Goal: Information Seeking & Learning: Find specific fact

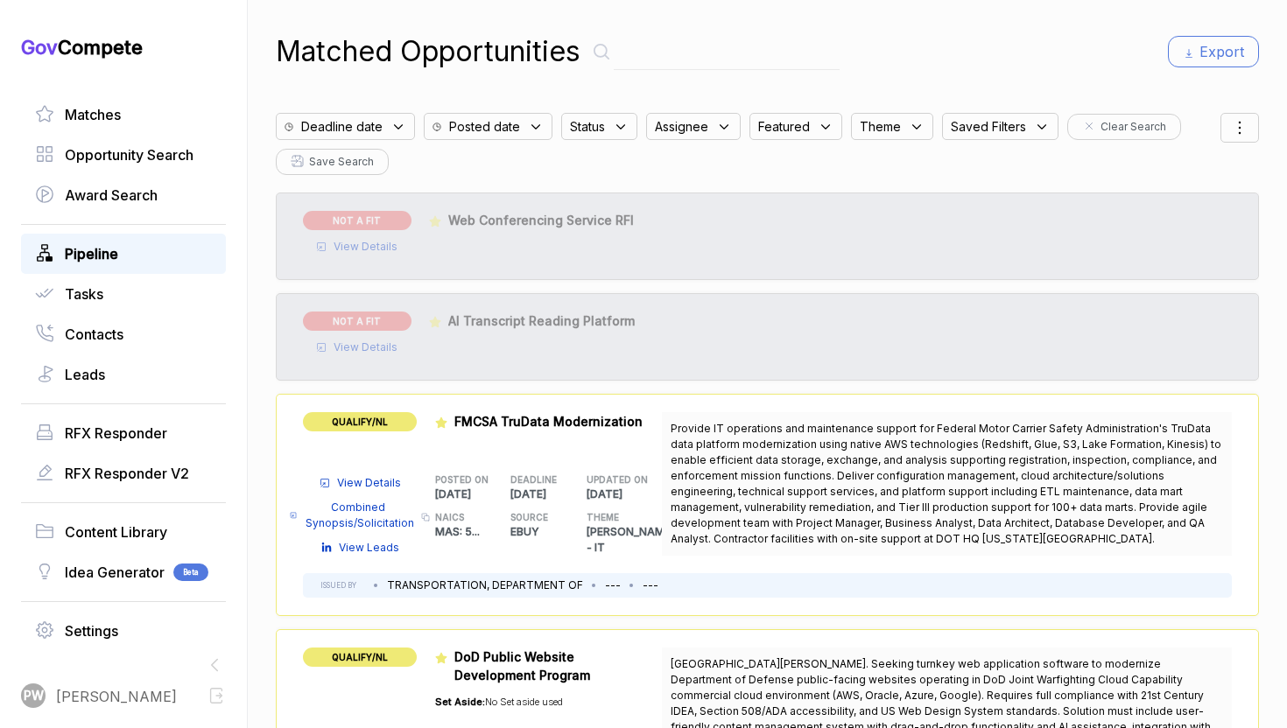
click at [160, 252] on link "Pipeline" at bounding box center [123, 253] width 177 height 21
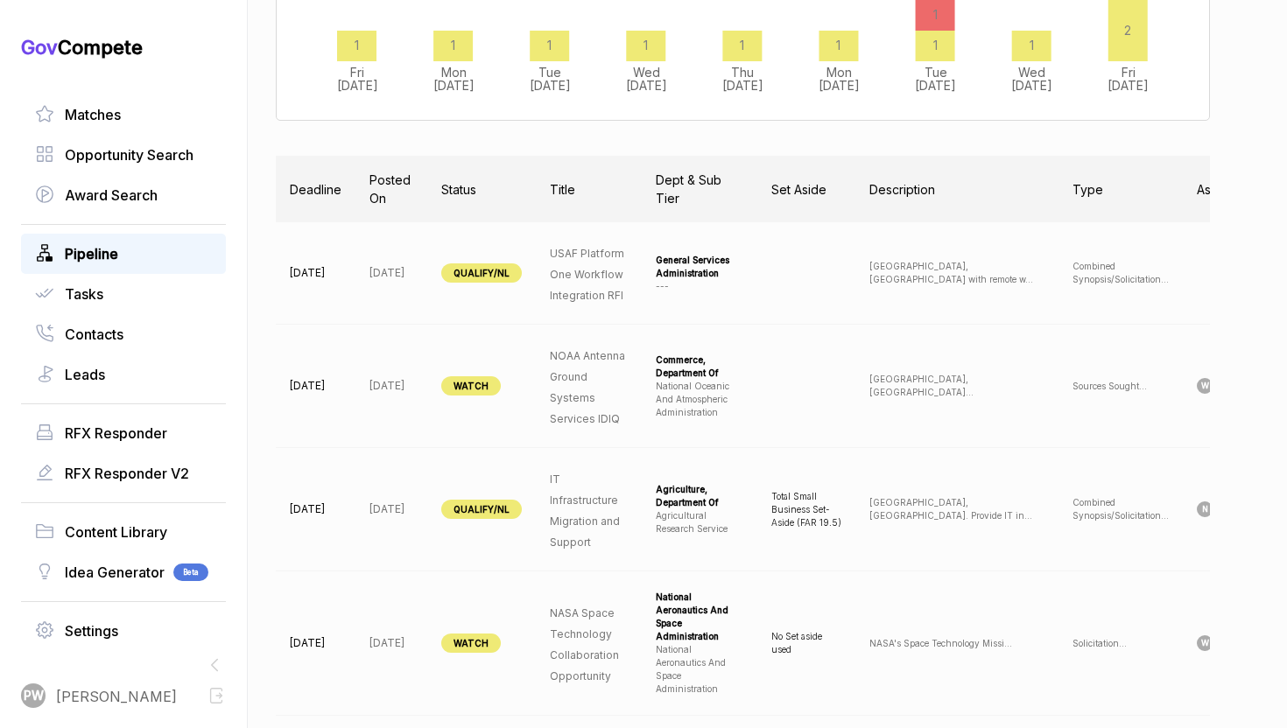
scroll to position [469, 0]
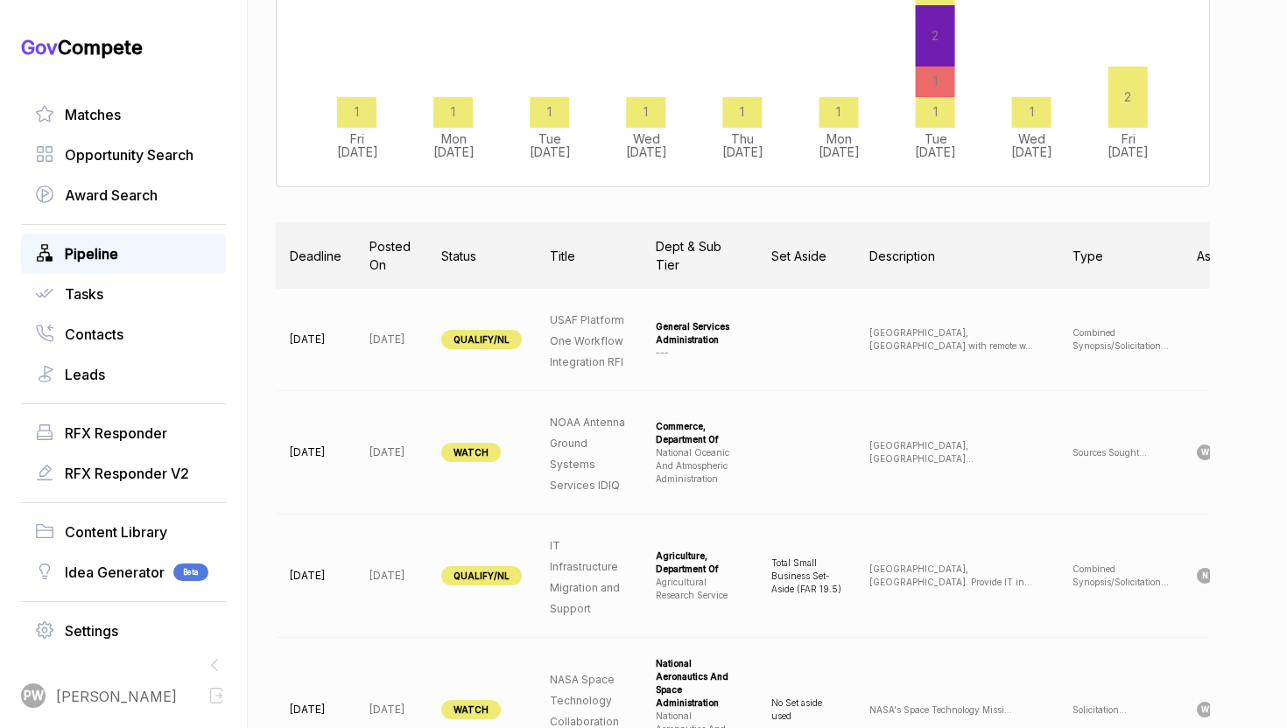
click at [478, 488] on td "WATCH" at bounding box center [481, 452] width 109 height 123
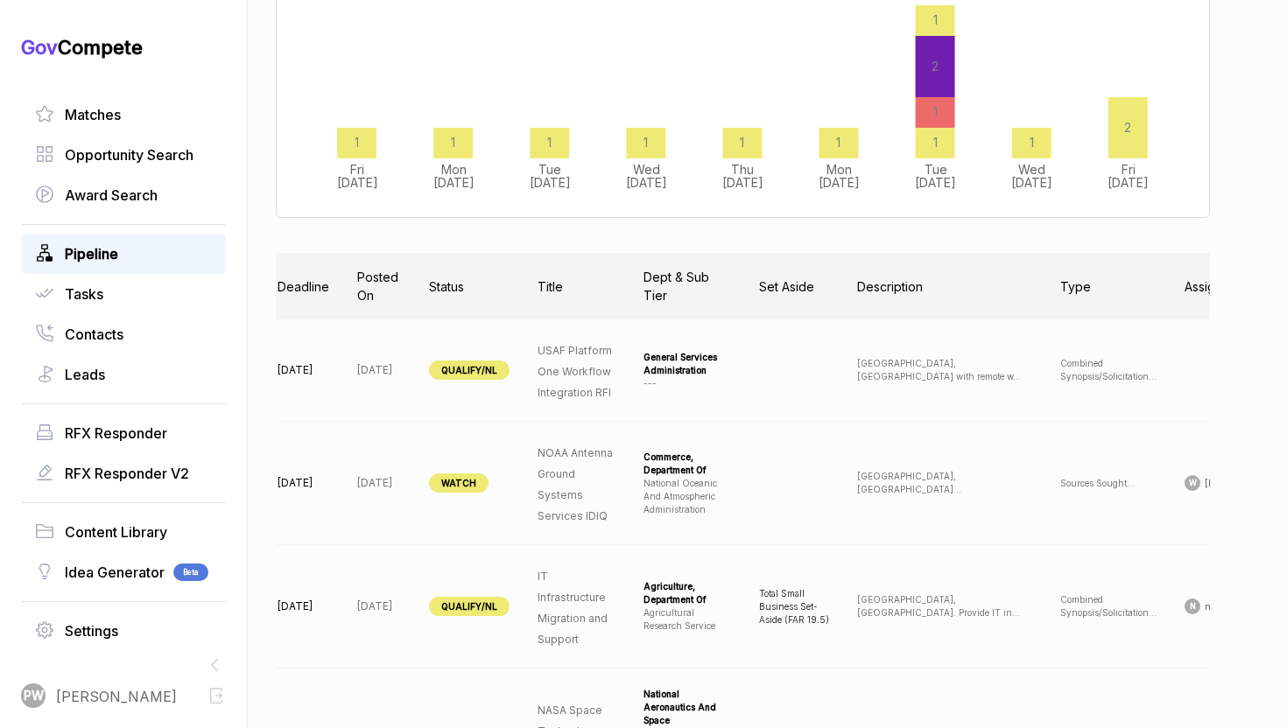
scroll to position [432, 0]
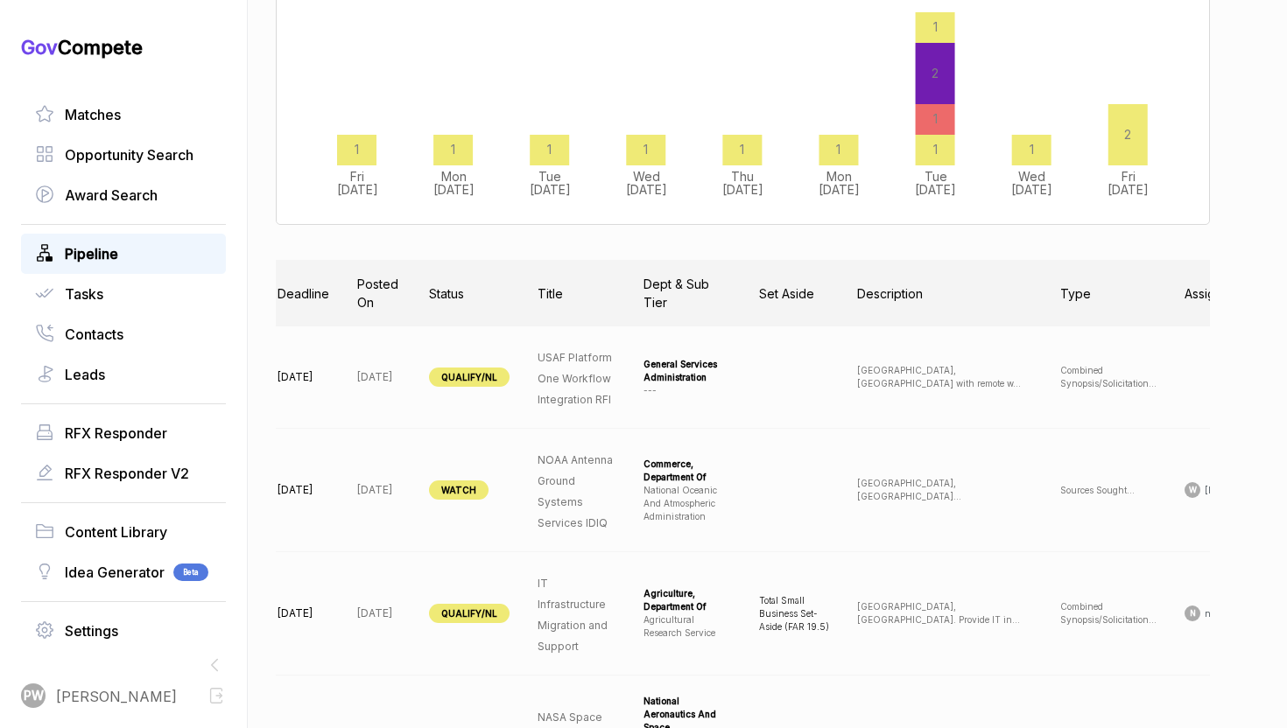
click at [401, 491] on p "[DATE]" at bounding box center [379, 490] width 44 height 16
click at [588, 516] on span "NOAA Antenna Ground Systems Services IDIQ" at bounding box center [577, 491] width 75 height 76
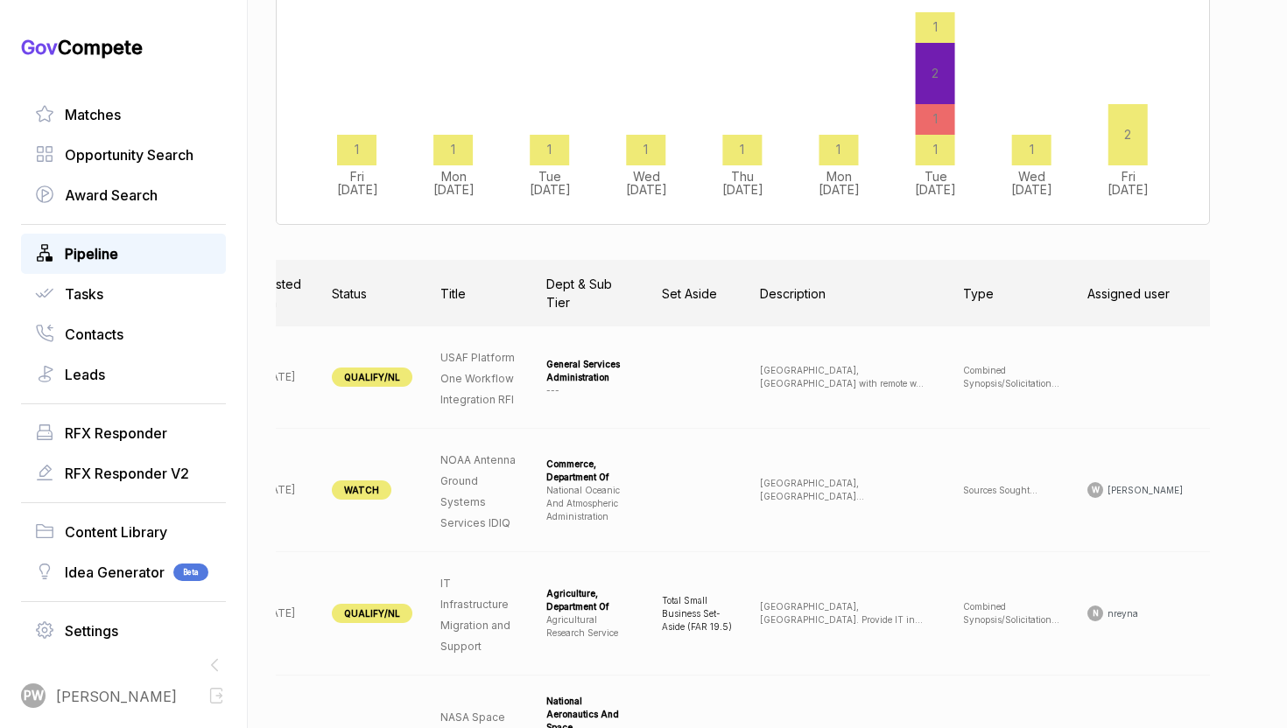
scroll to position [0, 176]
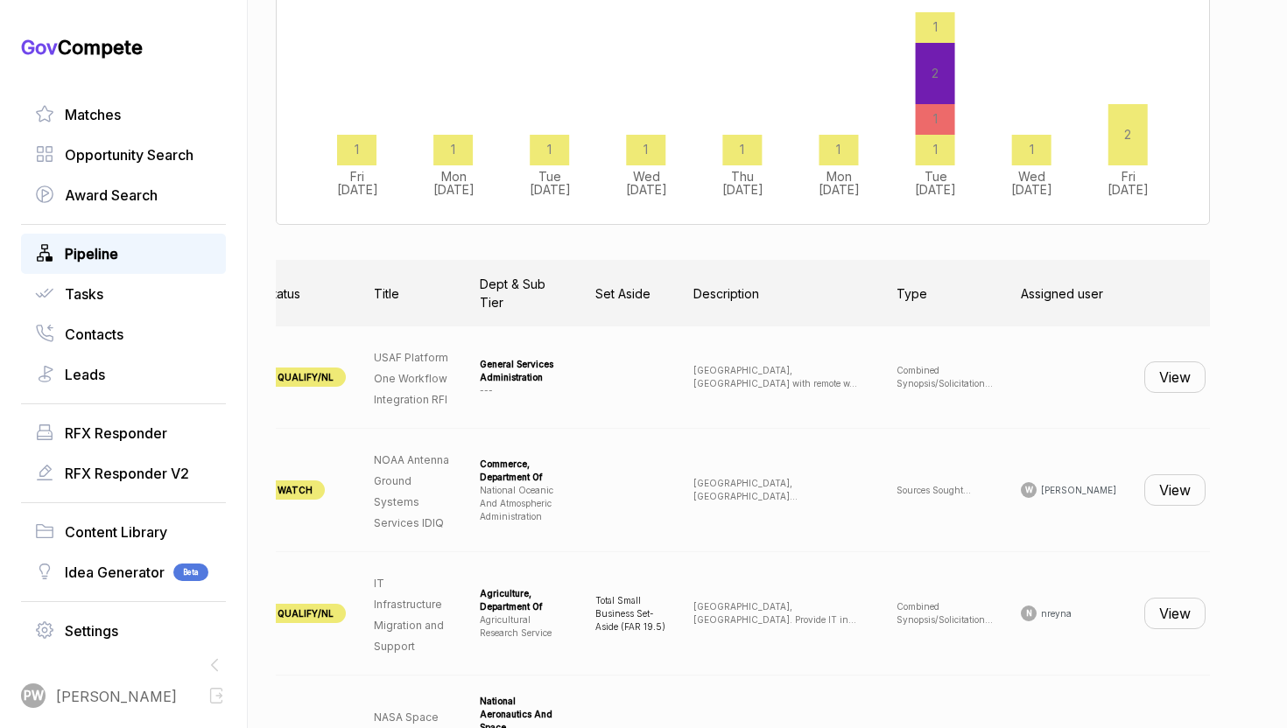
click at [1145, 376] on button "View" at bounding box center [1174, 378] width 61 height 32
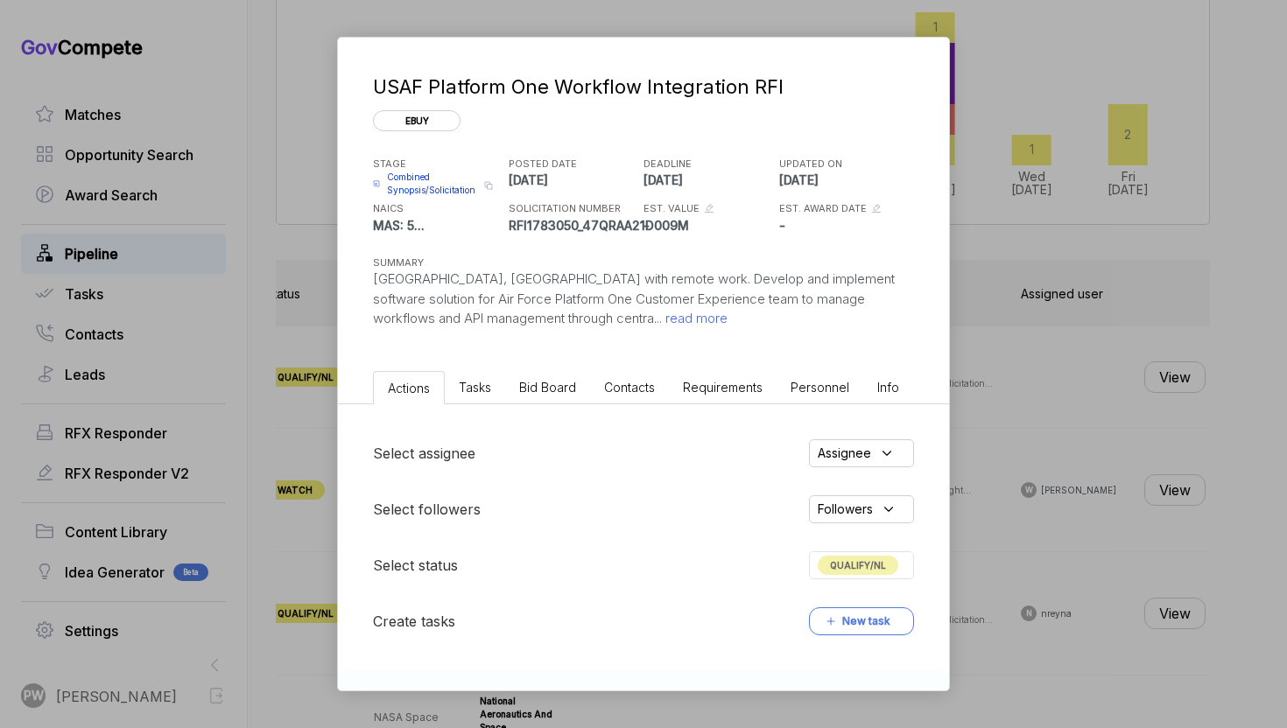
scroll to position [165, 0]
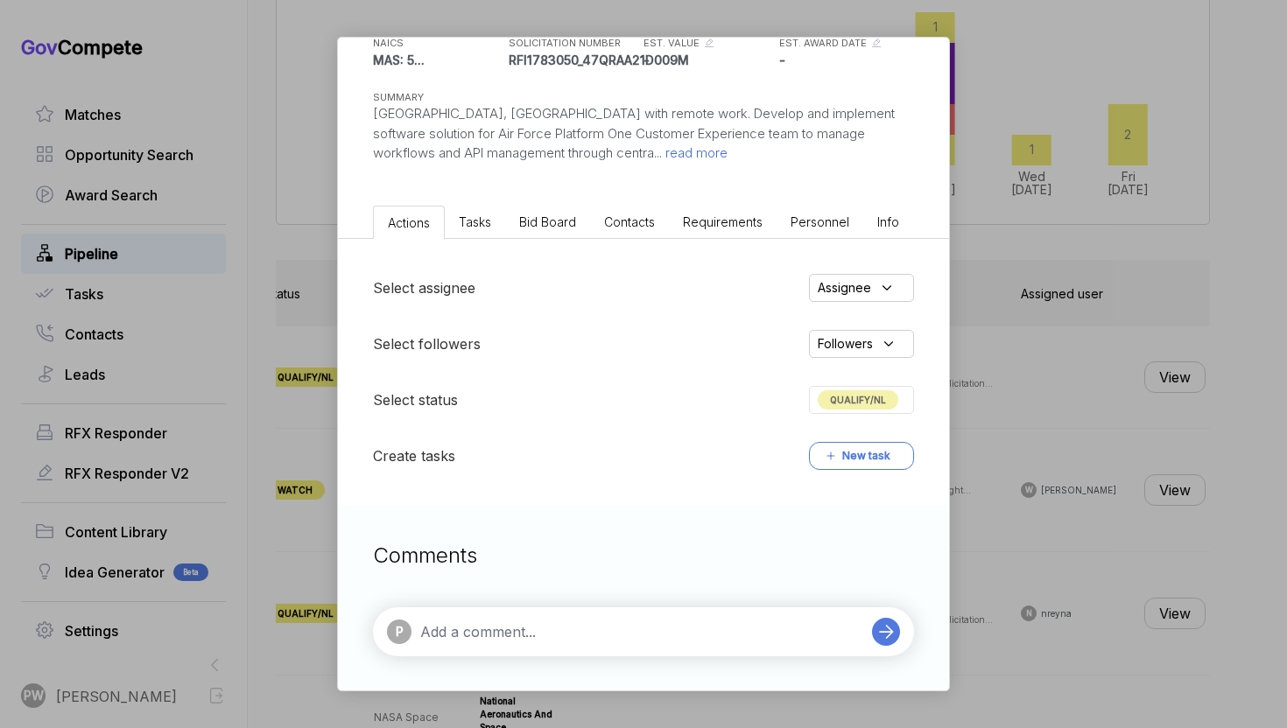
click at [479, 224] on span "Tasks" at bounding box center [475, 221] width 32 height 15
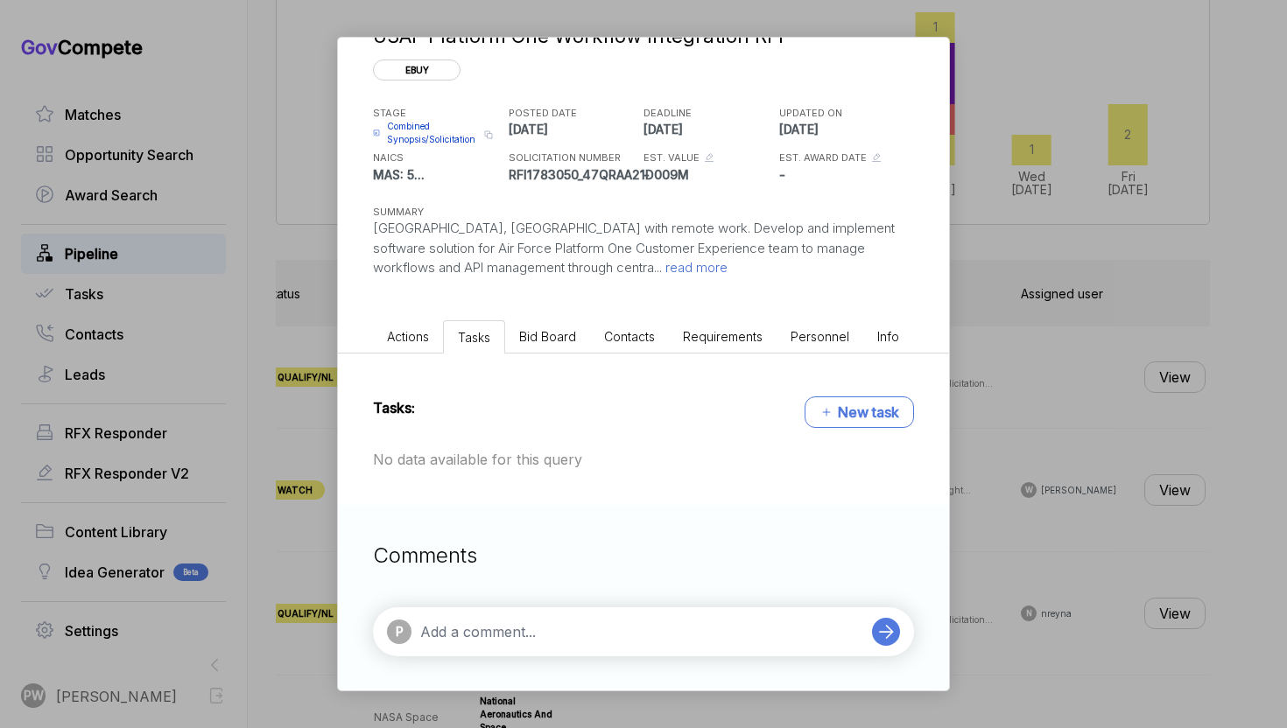
click at [571, 336] on span "Bid Board" at bounding box center [547, 336] width 57 height 15
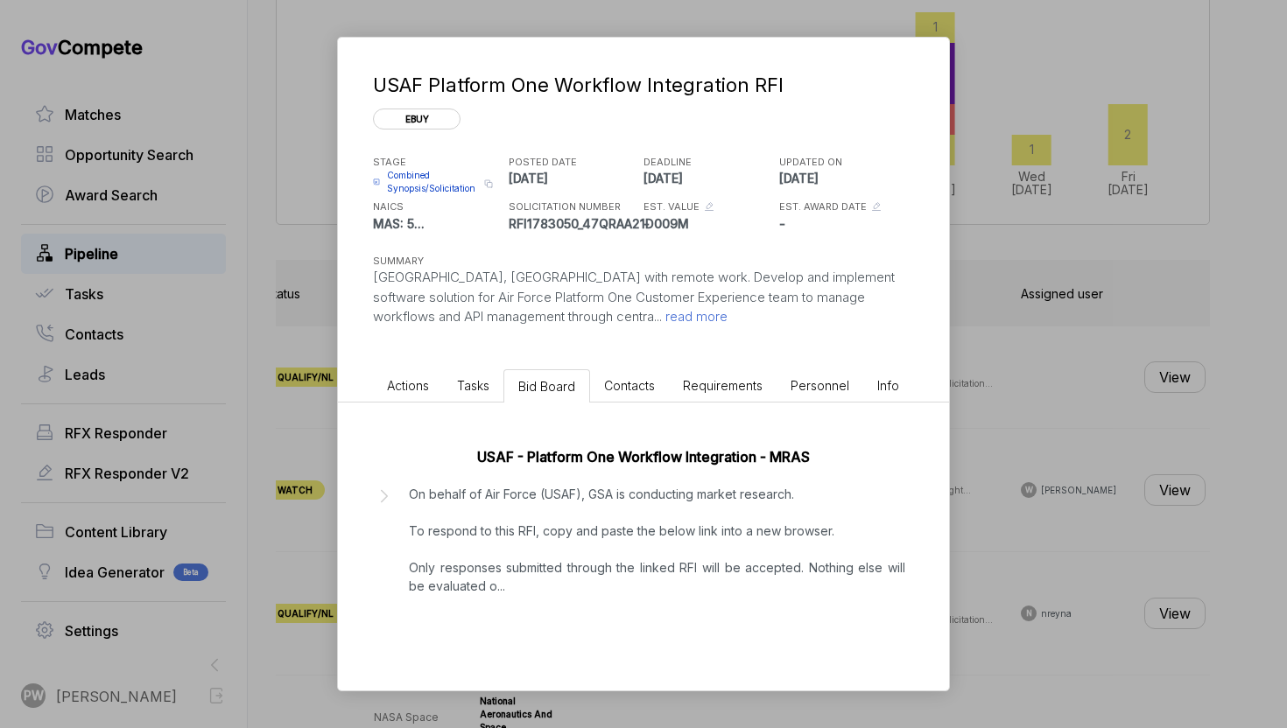
scroll to position [2, 0]
click at [436, 591] on p "On behalf of Air Force (USAF), GSA is conducting market research. To respond to…" at bounding box center [657, 540] width 496 height 110
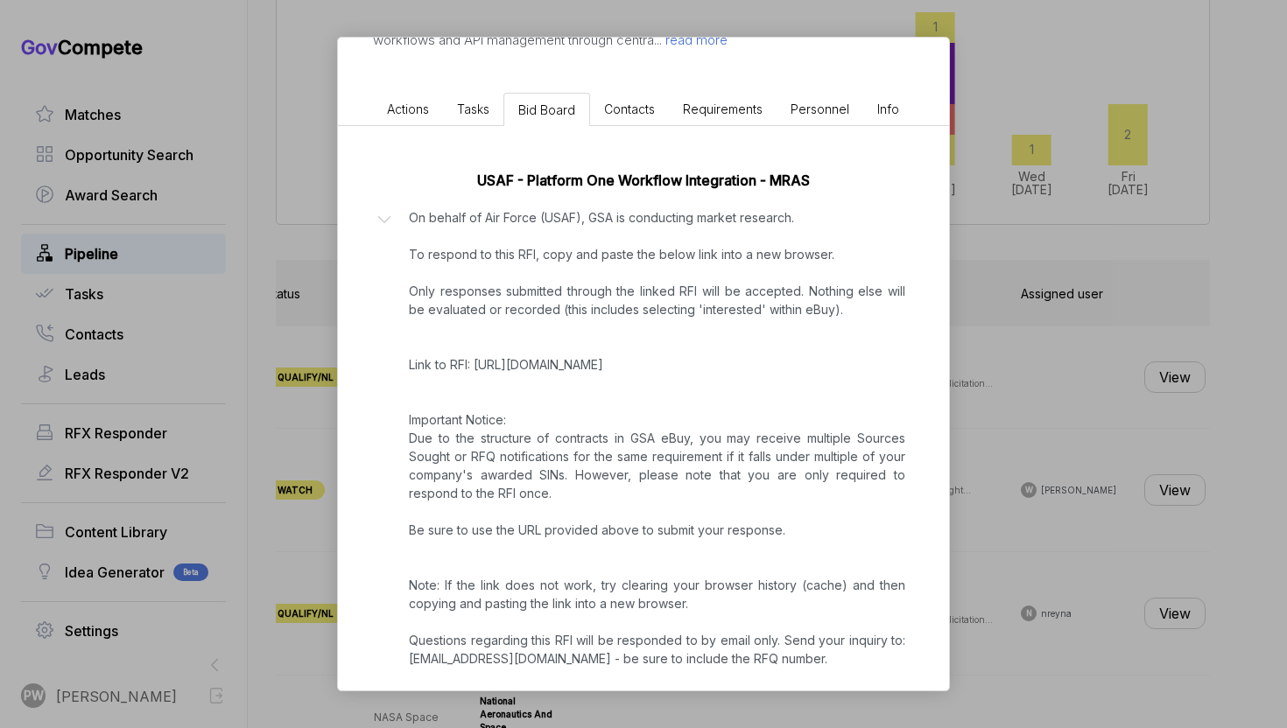
scroll to position [290, 0]
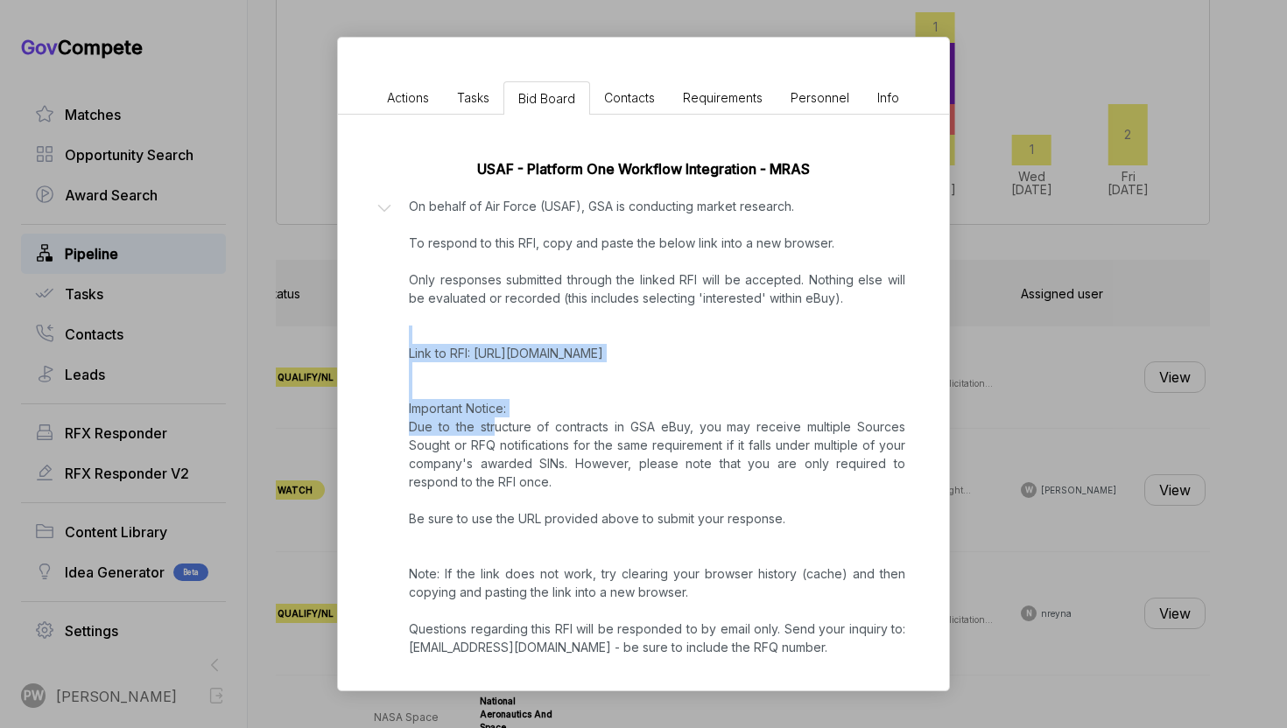
drag, startPoint x: 831, startPoint y: 341, endPoint x: 486, endPoint y: 365, distance: 345.7
click at [485, 365] on p "On behalf of Air Force (USAF), GSA is conducting market research. To respond to…" at bounding box center [657, 427] width 496 height 460
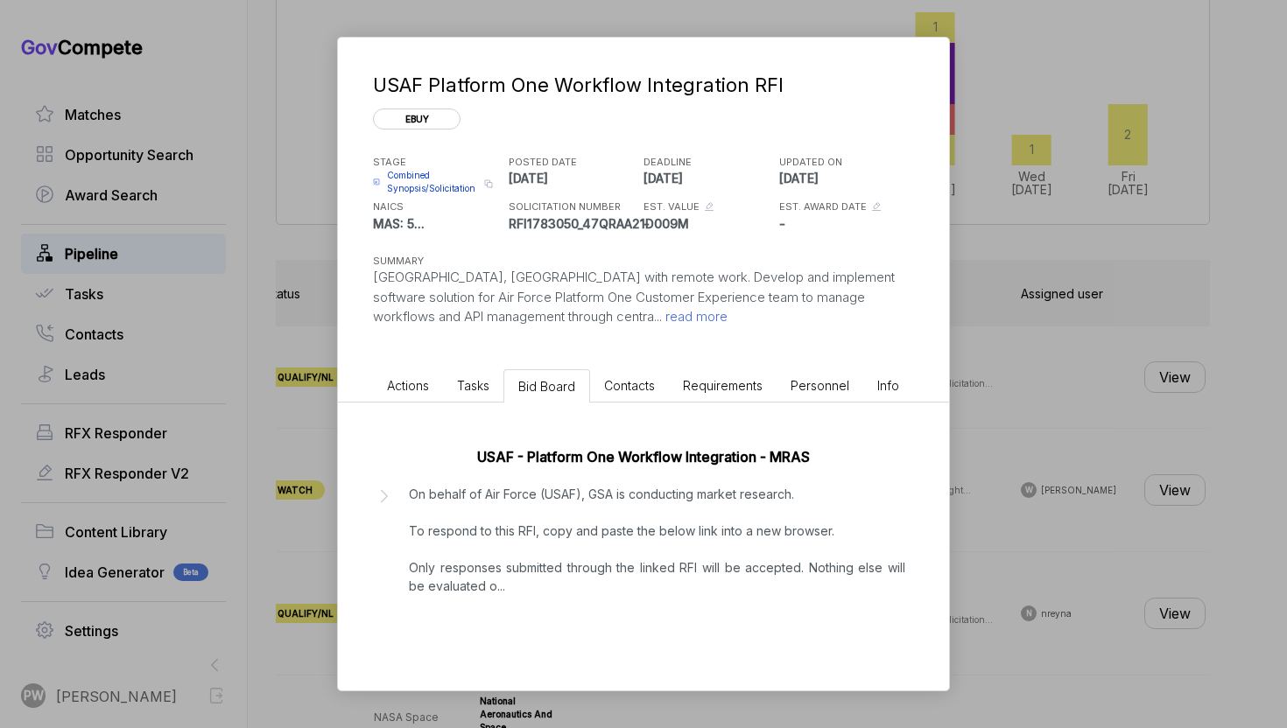
drag, startPoint x: 474, startPoint y: 553, endPoint x: 486, endPoint y: 550, distance: 11.9
click at [481, 551] on p "On behalf of Air Force (USAF), GSA is conducting market research. To respond to…" at bounding box center [657, 540] width 496 height 110
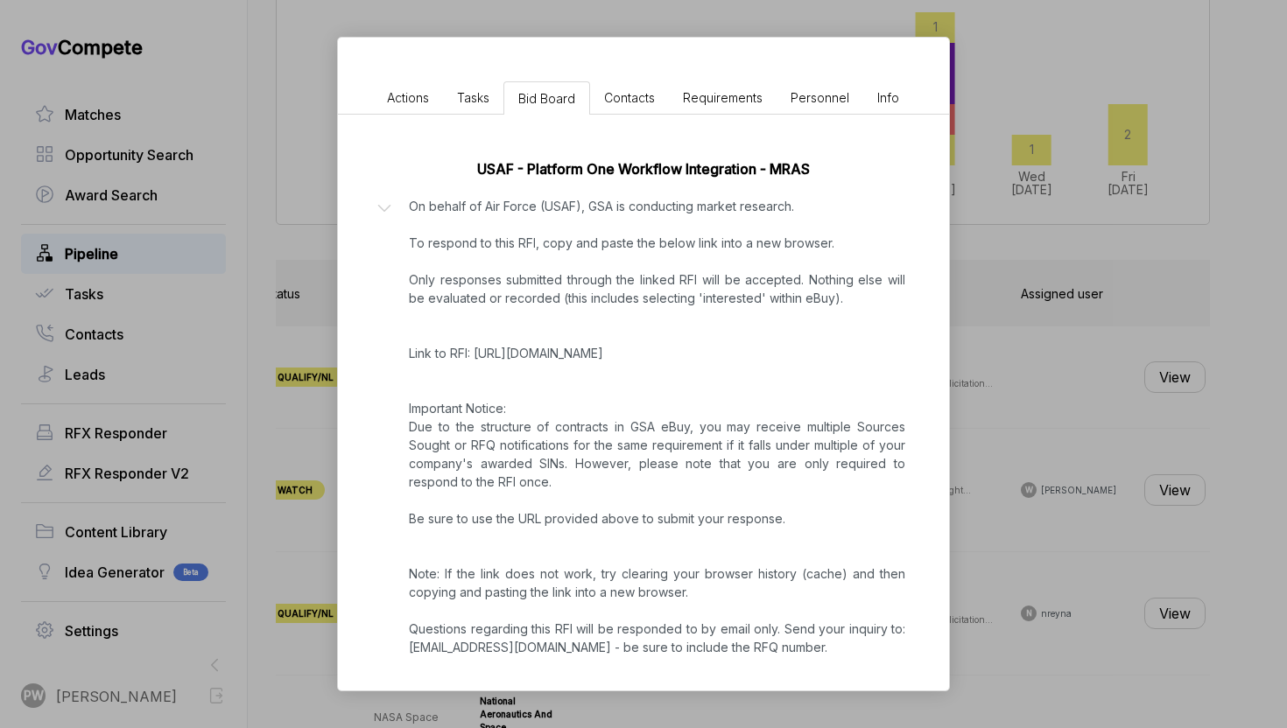
drag, startPoint x: 474, startPoint y: 354, endPoint x: 801, endPoint y: 356, distance: 326.5
click at [804, 351] on p "On behalf of Air Force (USAF), GSA is conducting market research. To respond to…" at bounding box center [657, 427] width 496 height 460
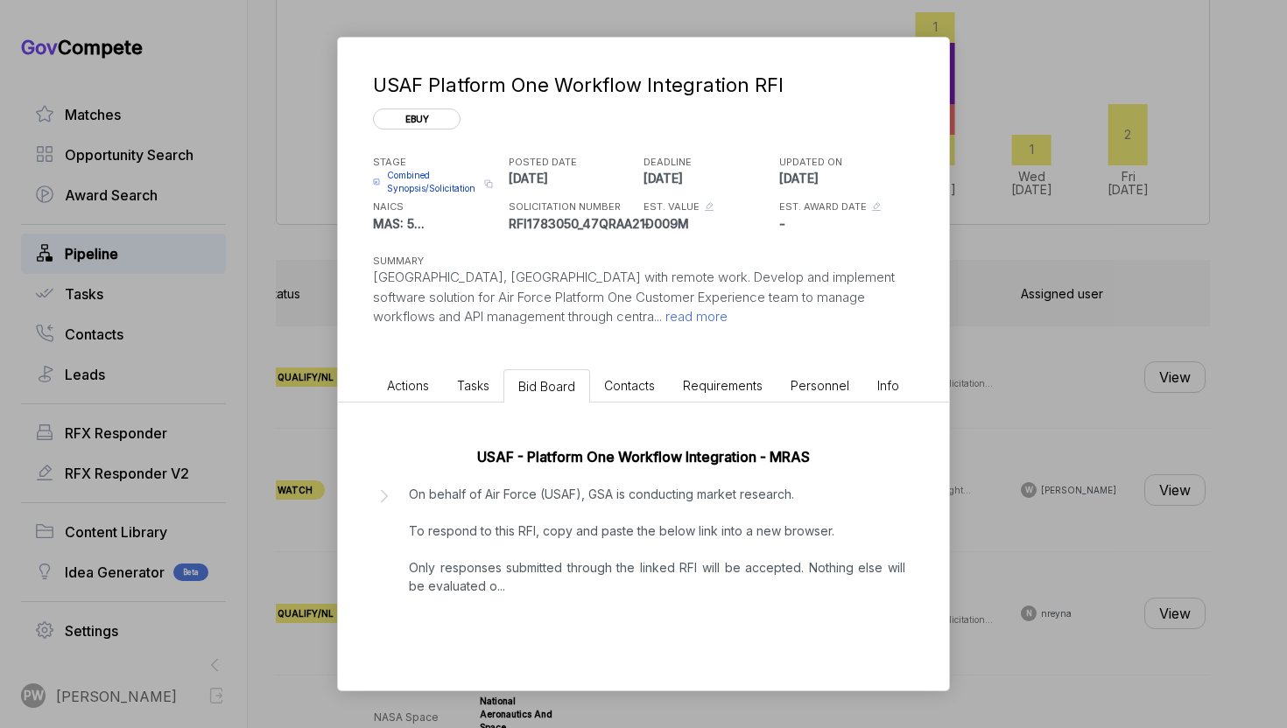
scroll to position [2, 0]
click at [765, 465] on div "USAF - Platform One Workflow Integration - MRAS" at bounding box center [643, 456] width 541 height 21
click at [763, 525] on p "On behalf of Air Force (USAF), GSA is conducting market research. To respond to…" at bounding box center [657, 540] width 496 height 110
copy p "[URL][DOMAIN_NAME]"
drag, startPoint x: 825, startPoint y: 640, endPoint x: 474, endPoint y: 635, distance: 351.9
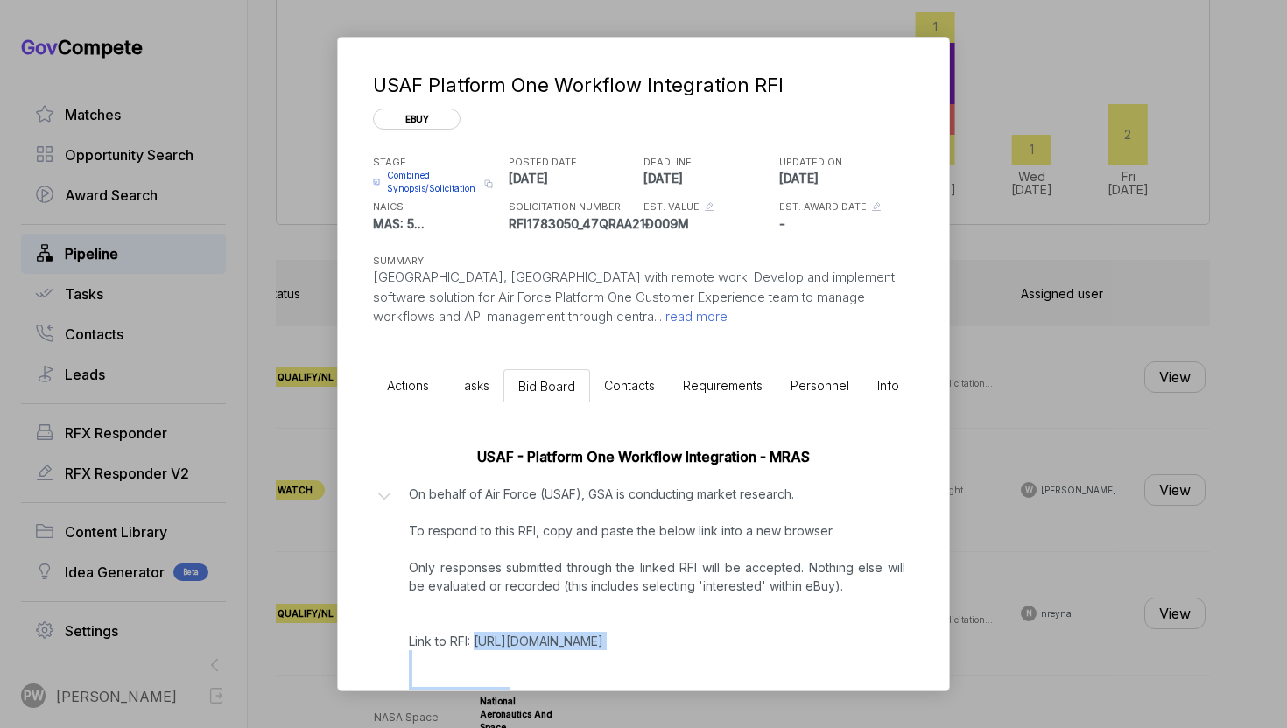
click at [474, 637] on p "On behalf of Air Force (USAF), GSA is conducting market research. To respond to…" at bounding box center [657, 715] width 496 height 460
